Goal: Information Seeking & Learning: Learn about a topic

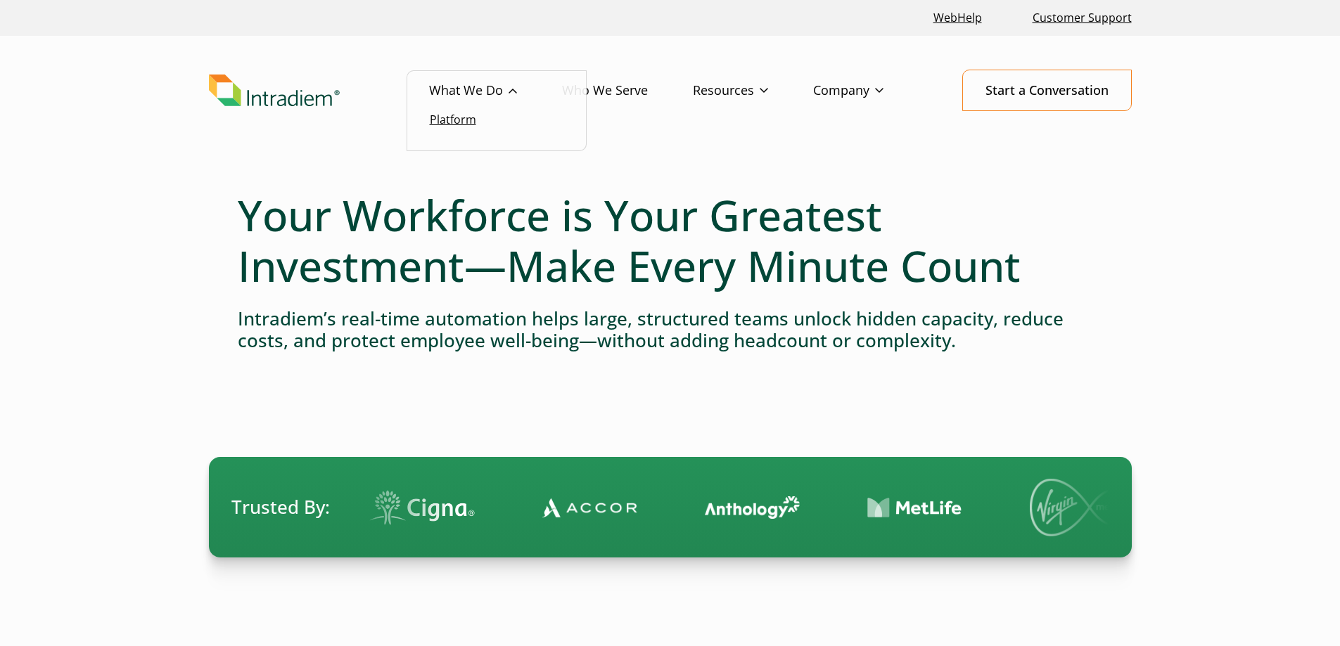
click at [469, 116] on link "Platform" at bounding box center [453, 119] width 46 height 15
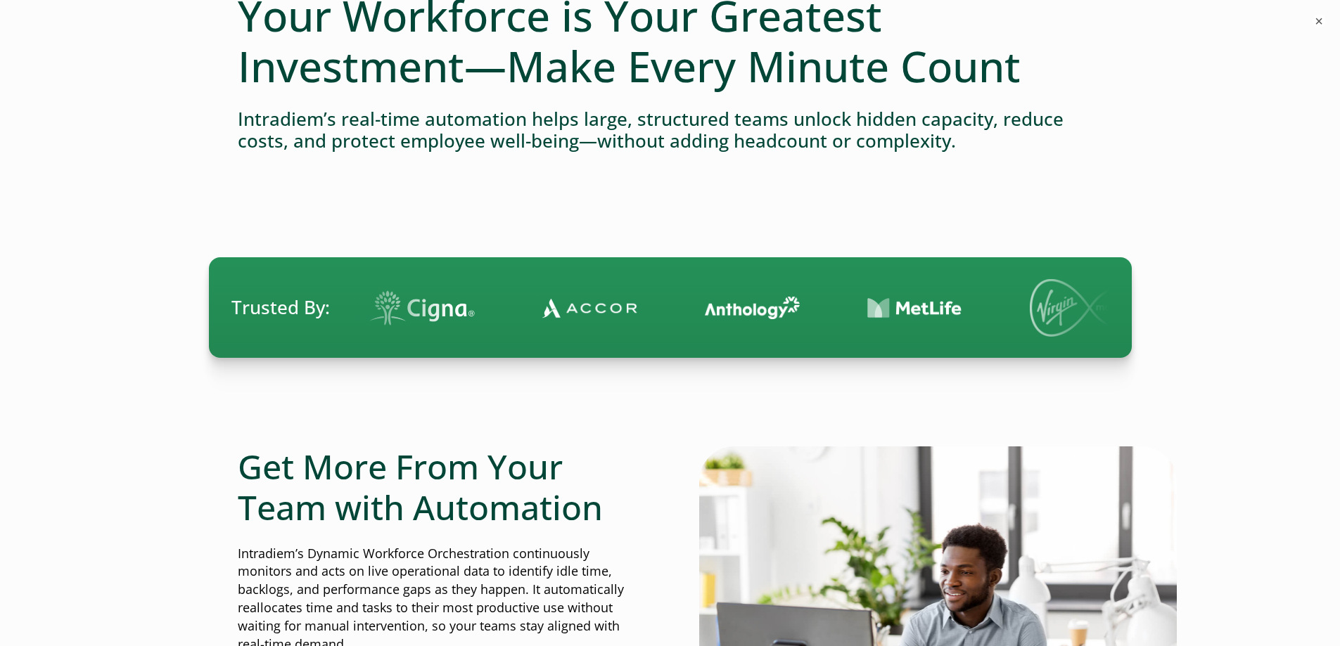
scroll to position [634, 0]
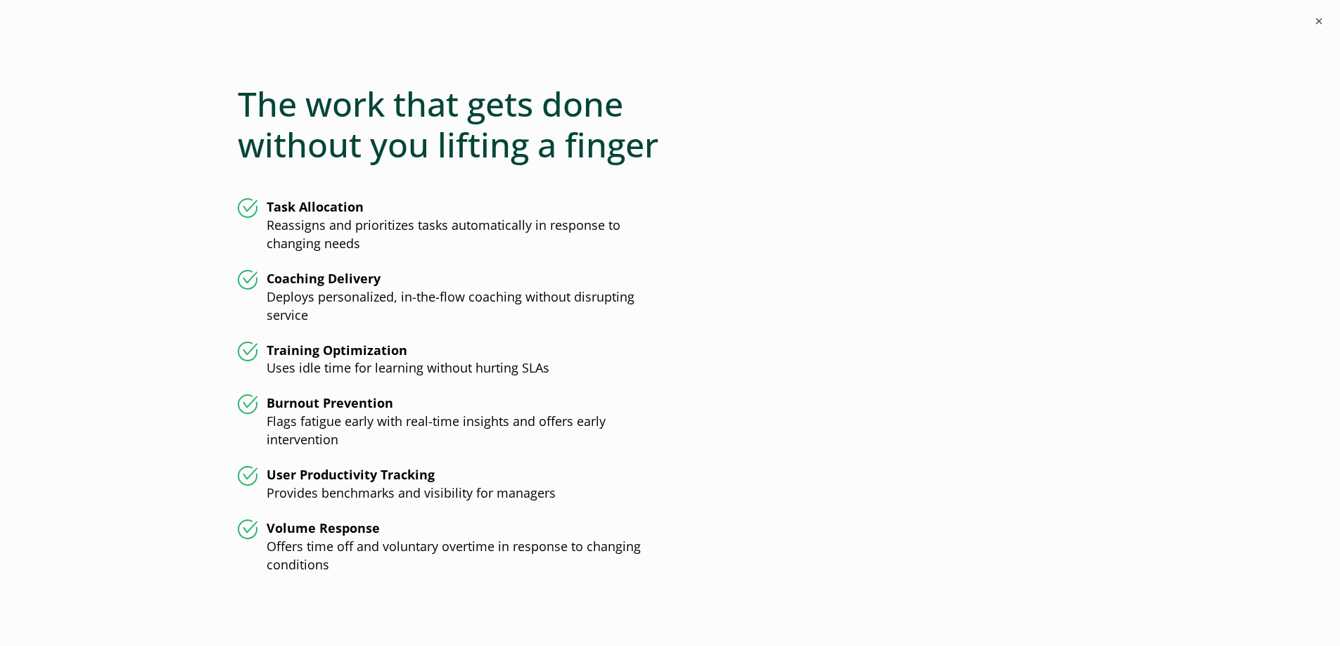
scroll to position [3588, 0]
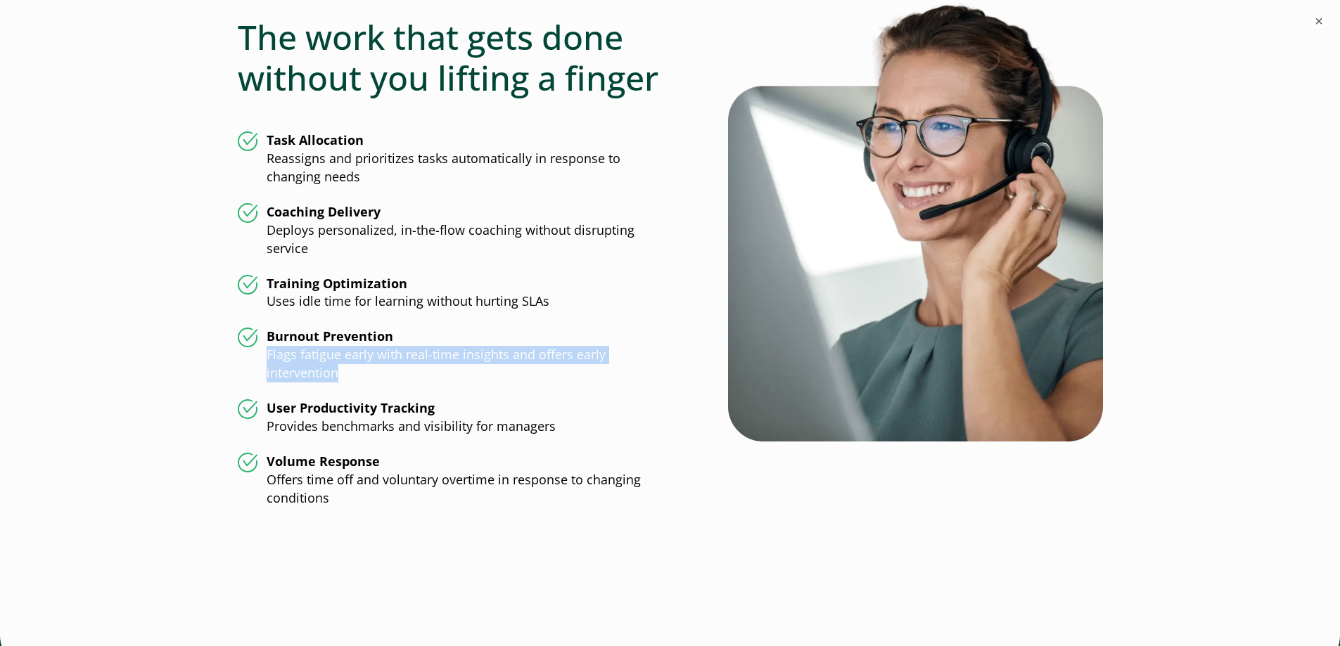
drag, startPoint x: 348, startPoint y: 358, endPoint x: 267, endPoint y: 340, distance: 82.9
click at [267, 340] on li "Burnout Prevention Flags fatigue early with real-time insights and offers early…" at bounding box center [454, 355] width 433 height 55
click at [378, 357] on li "Burnout Prevention Flags fatigue early with real-time insights and offers early…" at bounding box center [454, 355] width 433 height 55
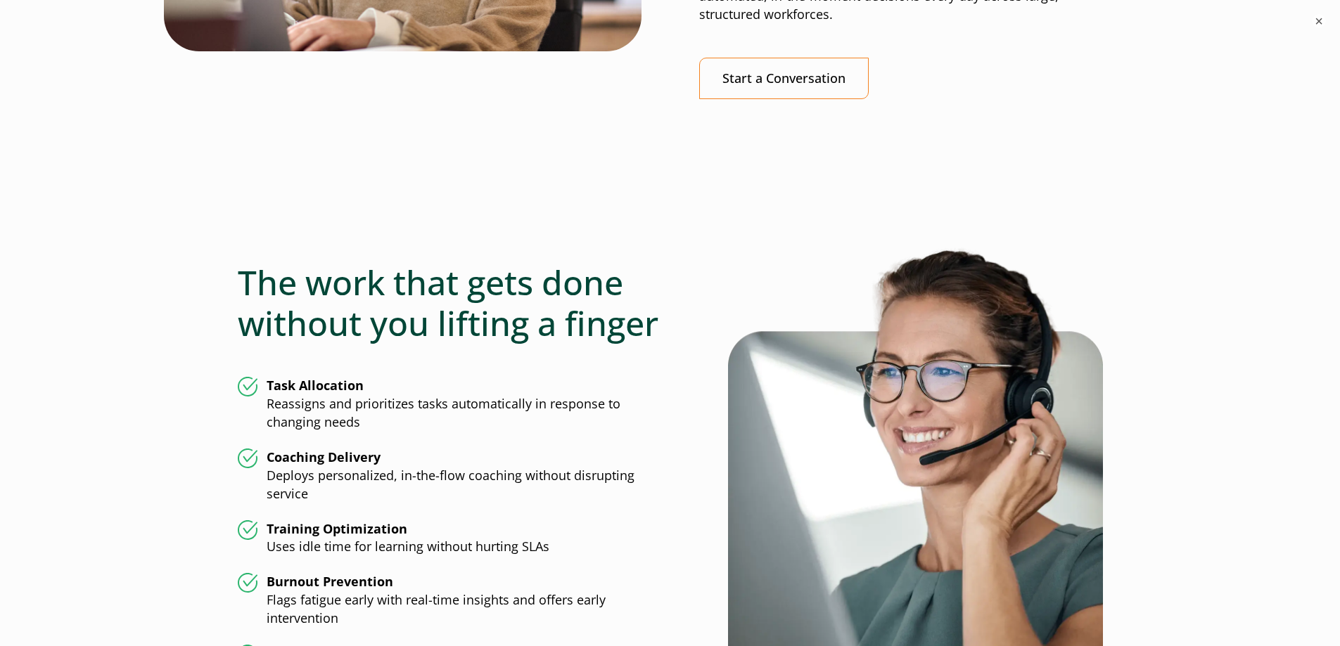
scroll to position [3325, 0]
